Goal: Information Seeking & Learning: Understand process/instructions

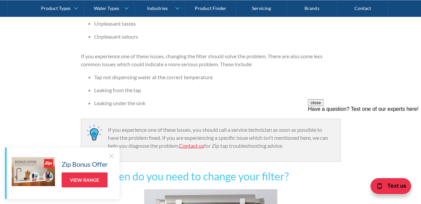
scroll to position [734, 0]
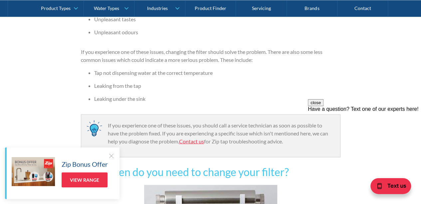
click at [112, 156] on div at bounding box center [111, 155] width 7 height 7
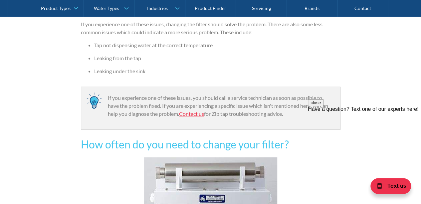
scroll to position [767, 0]
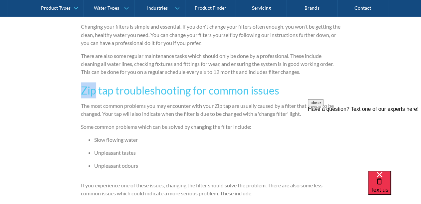
scroll to position [601, 0]
click at [0, 86] on div "Servicing and repairs By The Water People The Water People November 1, 2018 4 m…" at bounding box center [210, 181] width 421 height 1302
click at [0, 87] on div "Servicing and repairs By The Water People The Water People November 1, 2018 4 m…" at bounding box center [210, 181] width 421 height 1302
